Goal: Task Accomplishment & Management: Complete application form

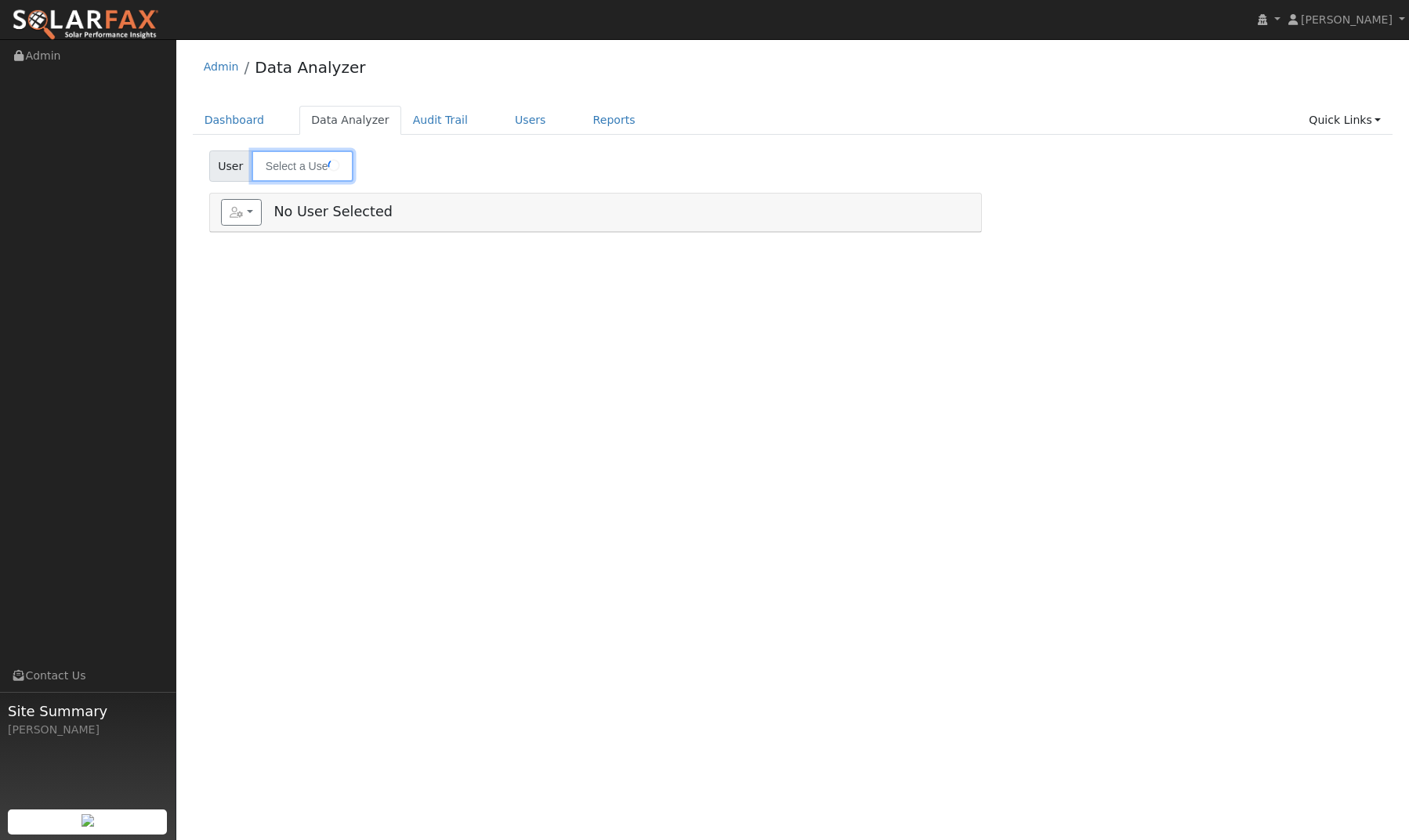
type input "[PERSON_NAME]"
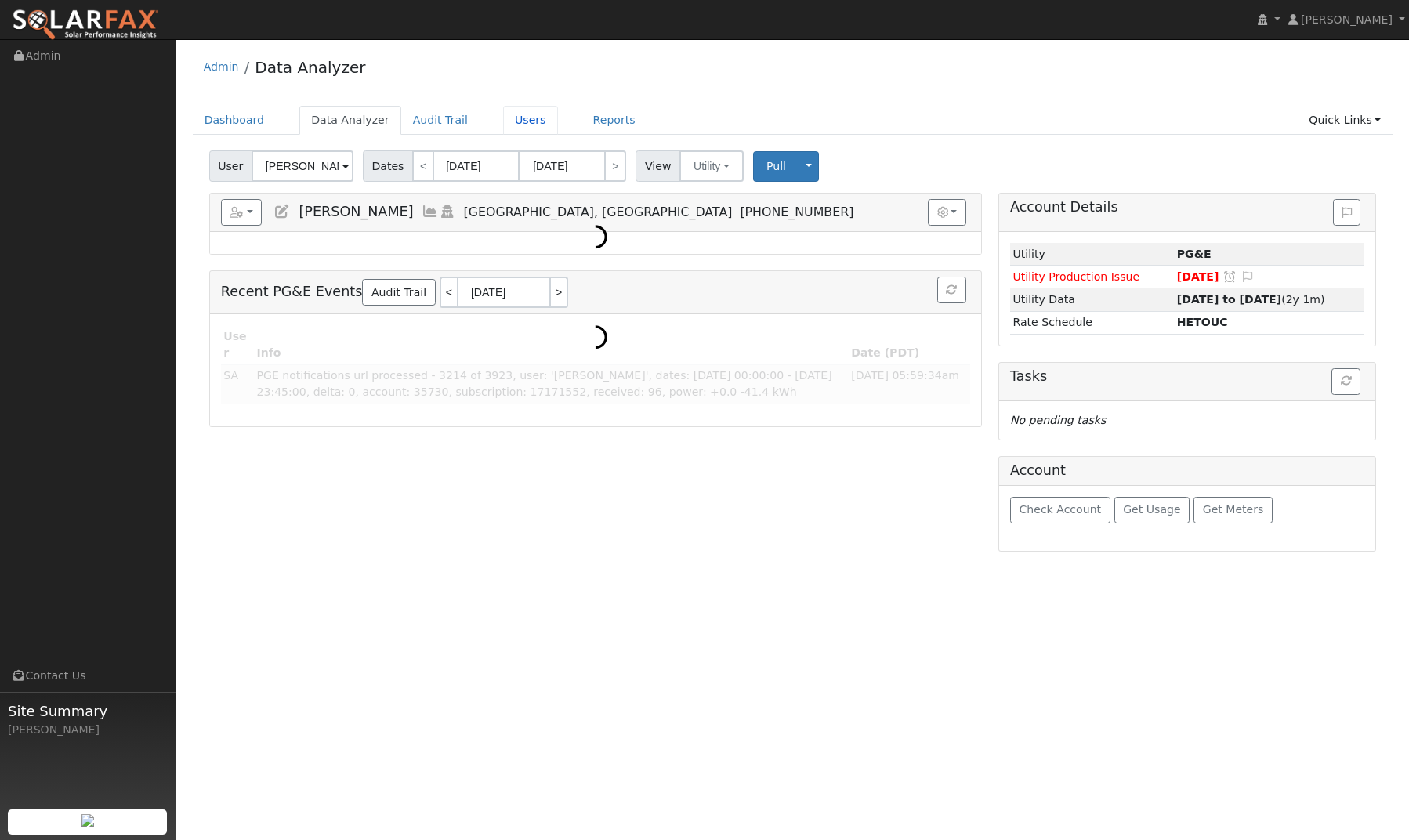
click at [503, 125] on link "Users" at bounding box center [530, 120] width 55 height 29
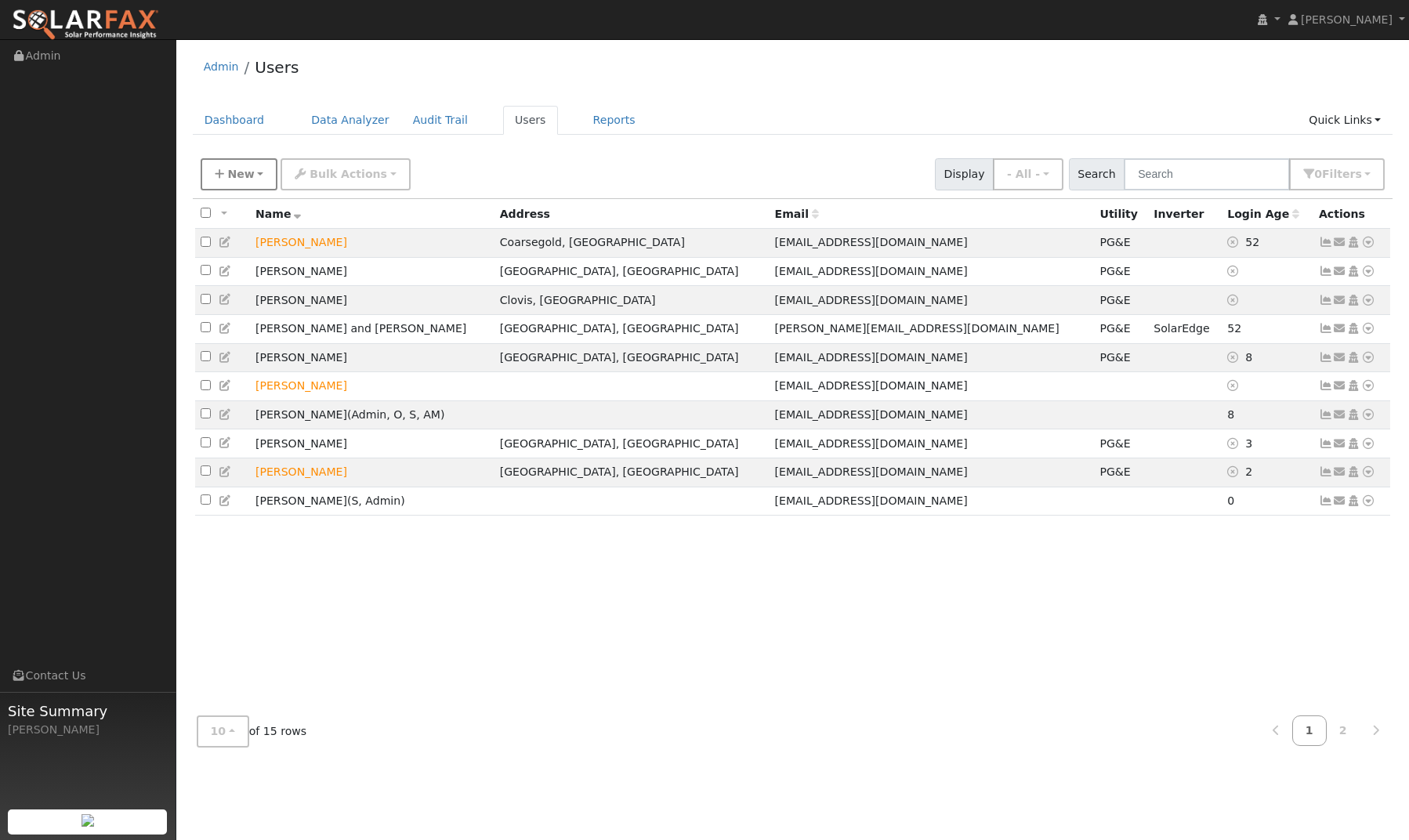
click at [257, 171] on button "New" at bounding box center [239, 174] width 78 height 32
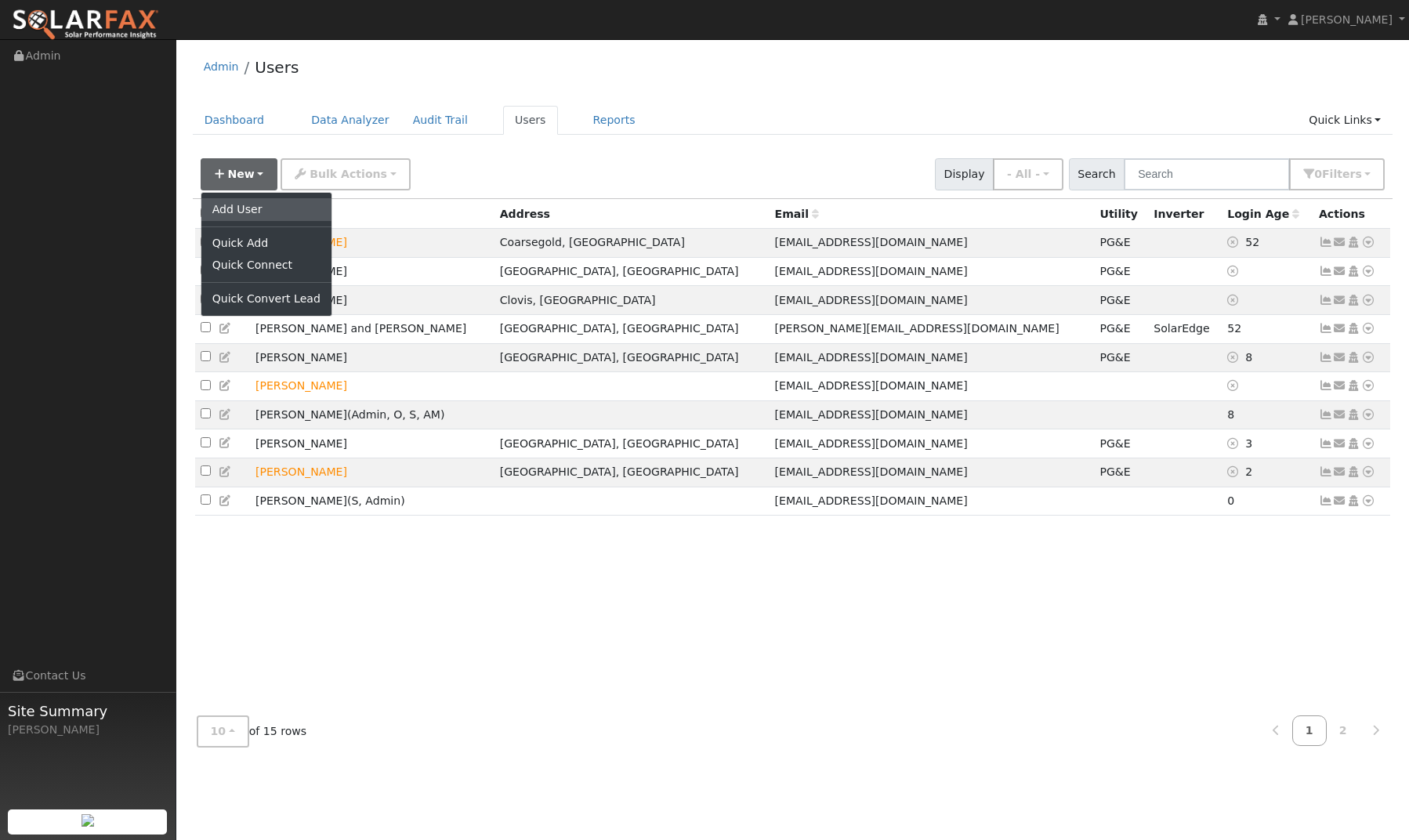
click at [250, 212] on link "Add User" at bounding box center [267, 209] width 130 height 22
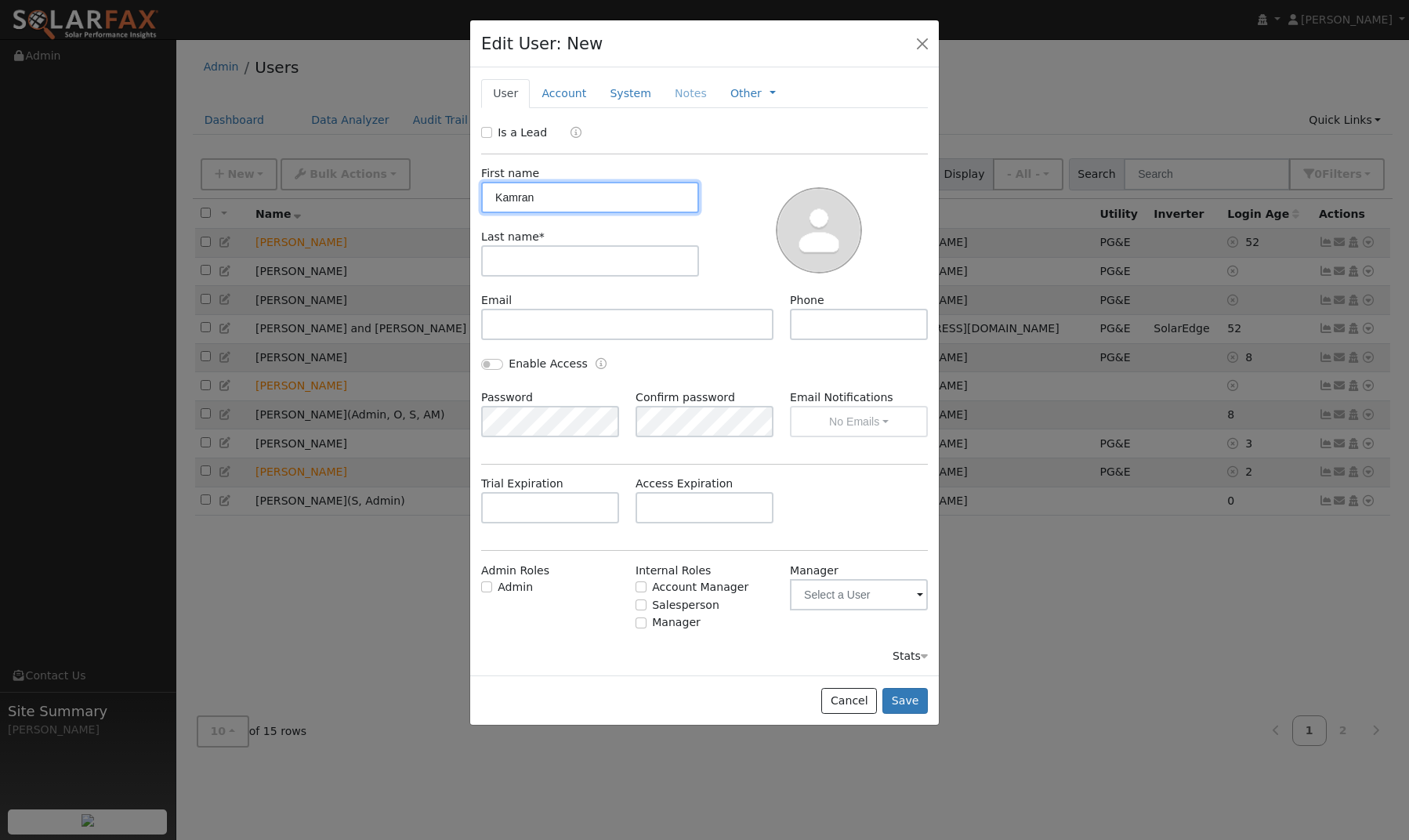
type input "Kamran"
type input "Tavangar"
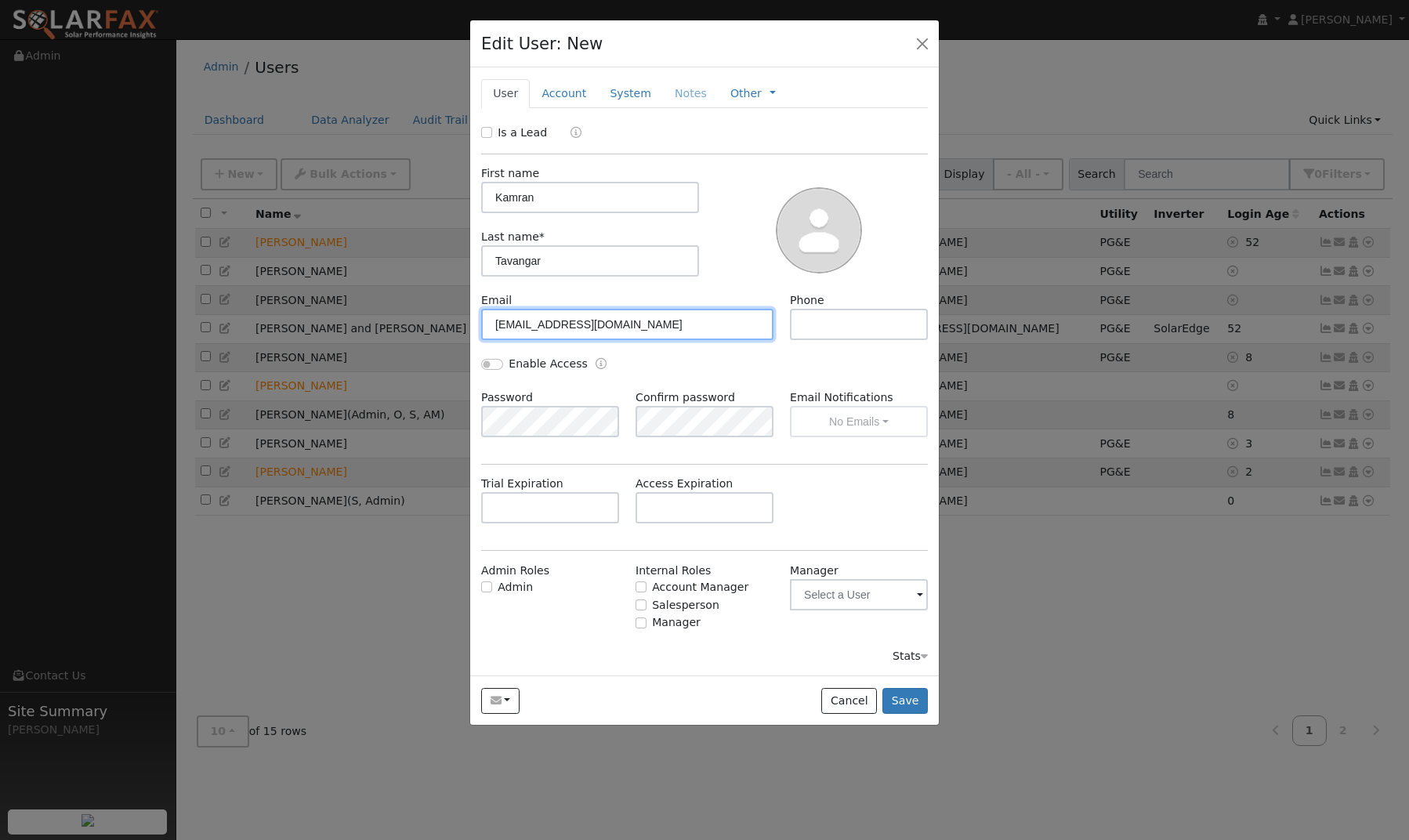
type input "[EMAIL_ADDRESS][DOMAIN_NAME]"
click at [916, 597] on span at bounding box center [919, 596] width 6 height 18
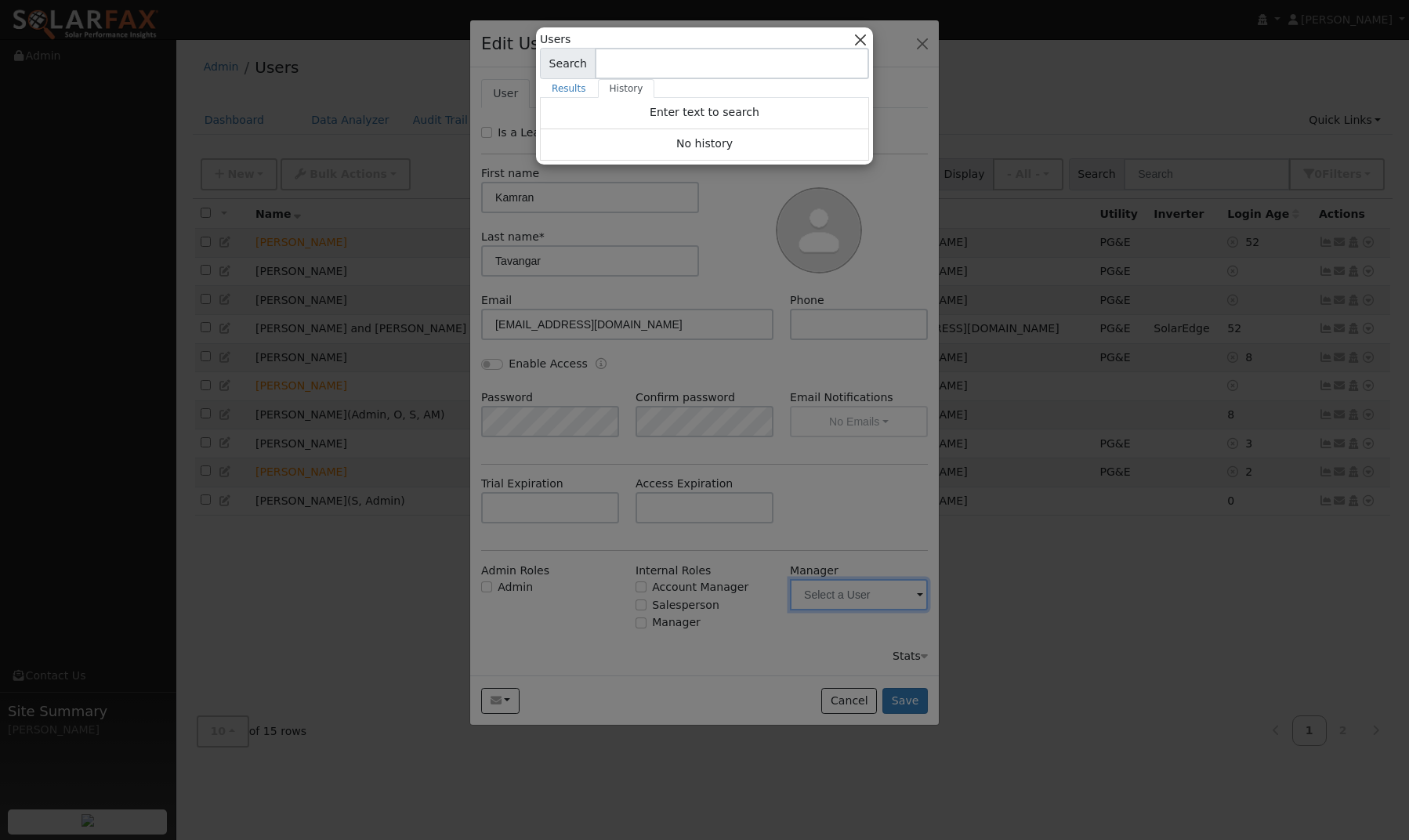
click at [861, 40] on button "button" at bounding box center [860, 39] width 17 height 17
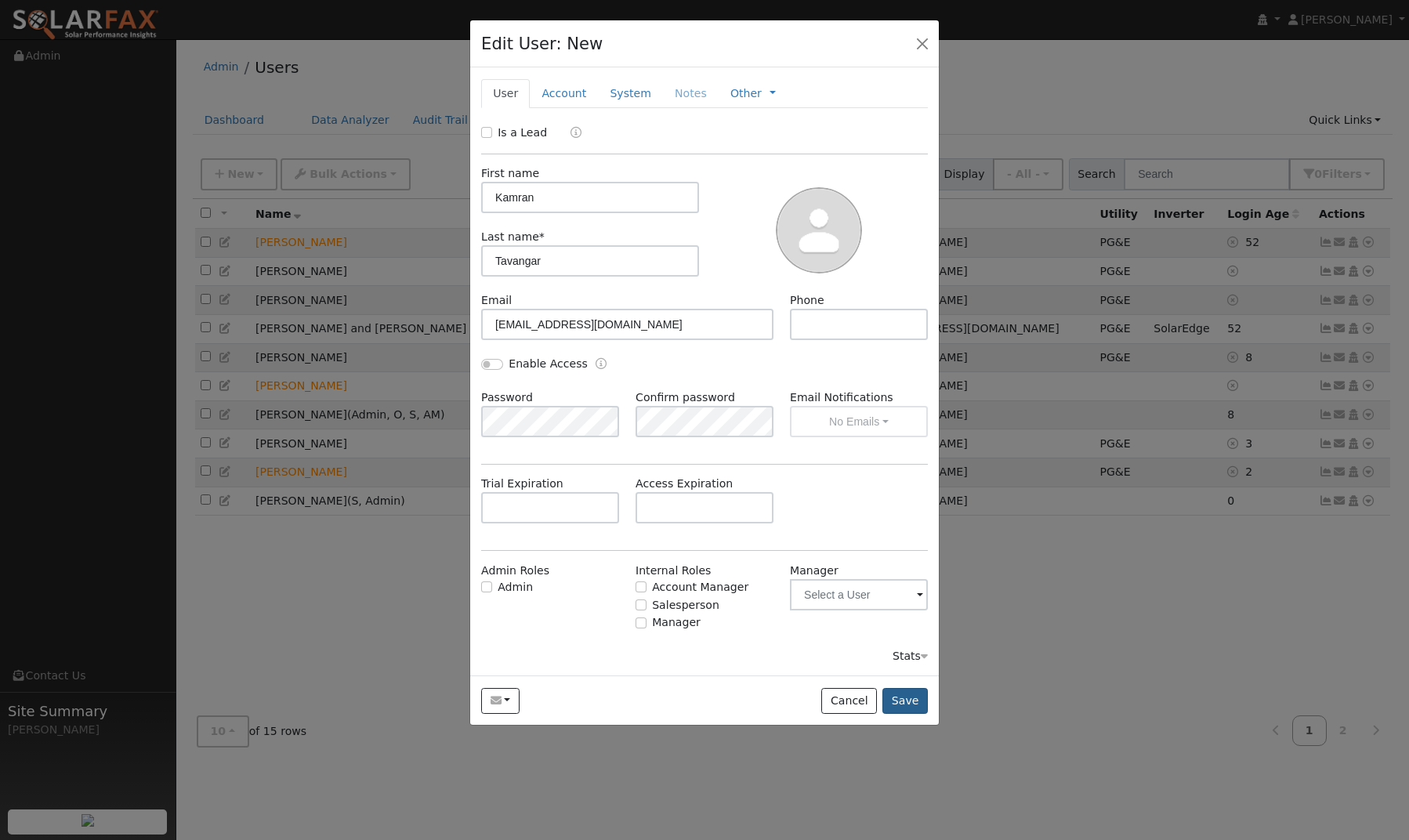
click at [913, 702] on button "Save" at bounding box center [905, 701] width 46 height 27
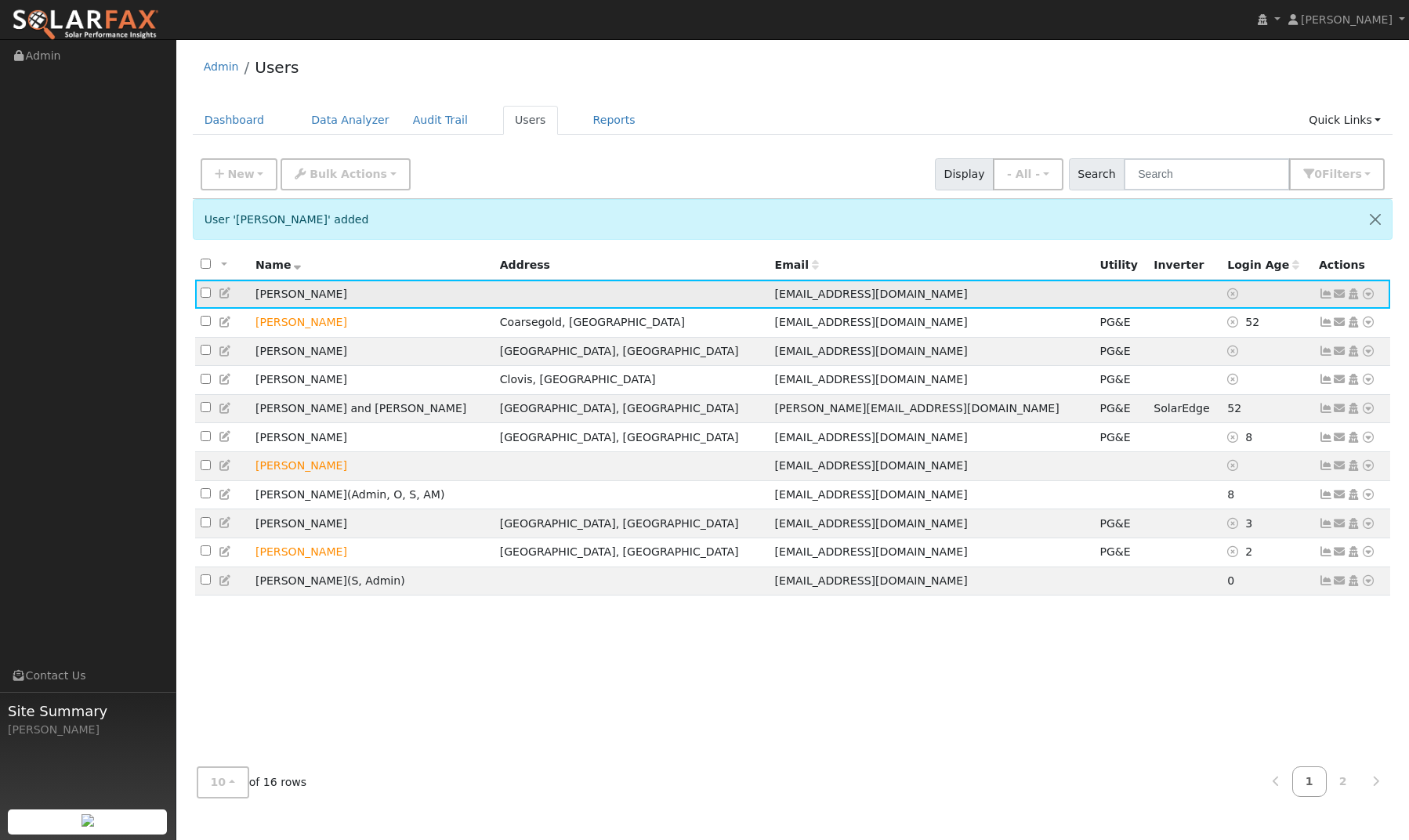
click at [1339, 295] on icon at bounding box center [1339, 293] width 14 height 11
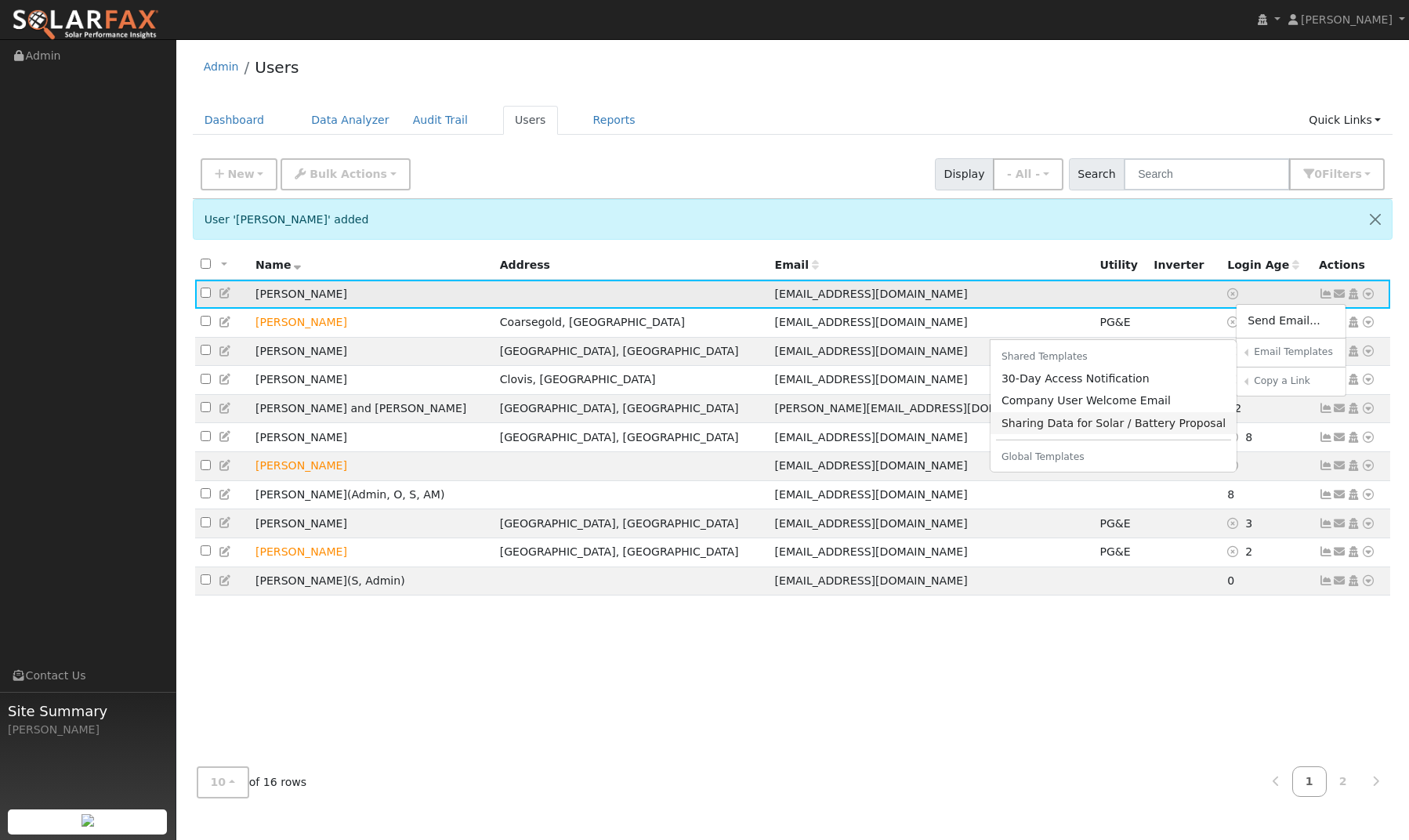
click at [1140, 420] on link "Sharing Data for Solar / Battery Proposal" at bounding box center [1114, 423] width 247 height 22
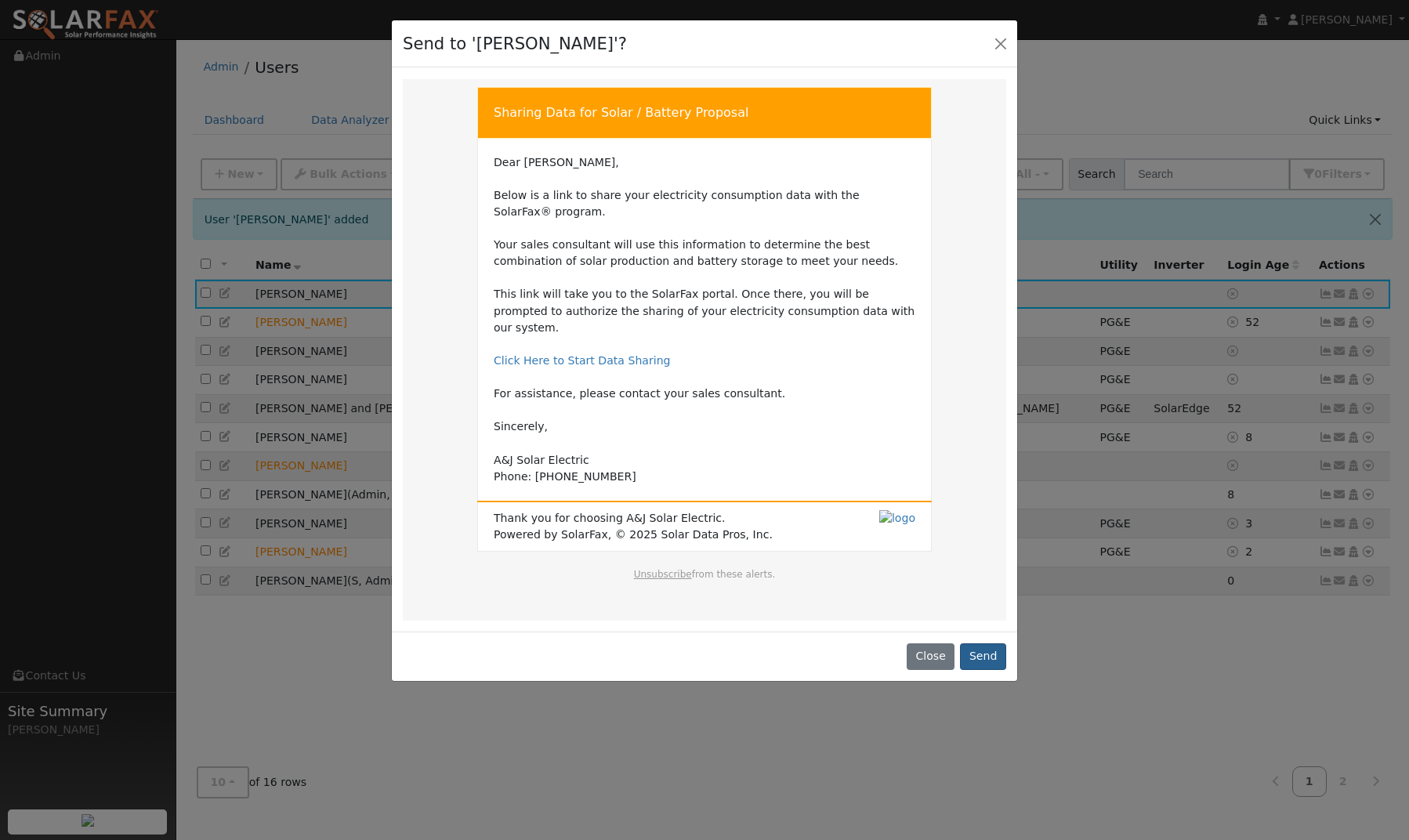
click at [981, 643] on button "Send" at bounding box center [982, 656] width 46 height 27
